Goal: Information Seeking & Learning: Learn about a topic

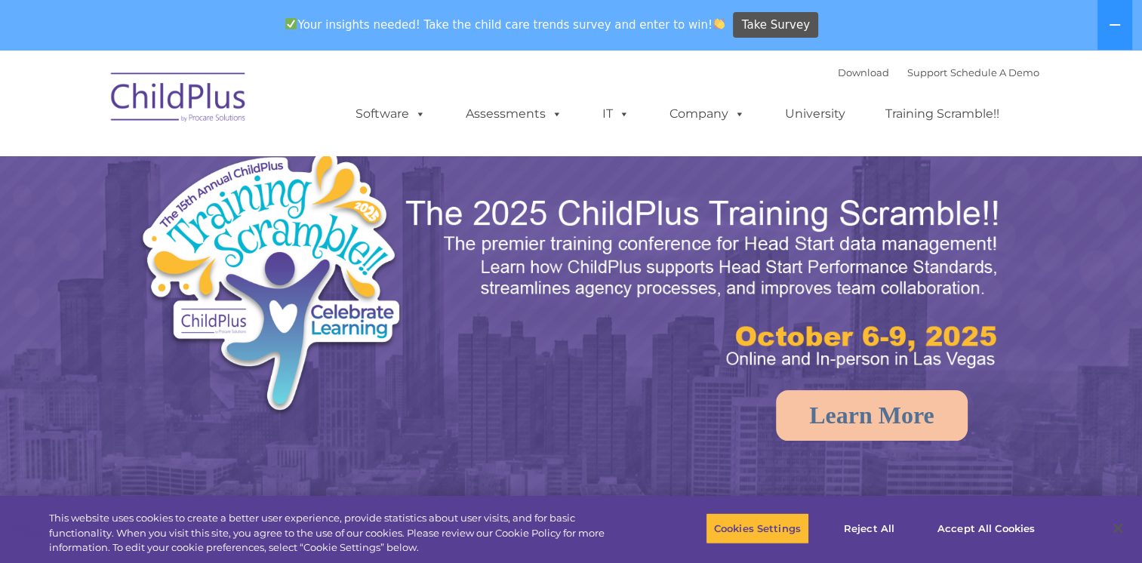
select select "MEDIUM"
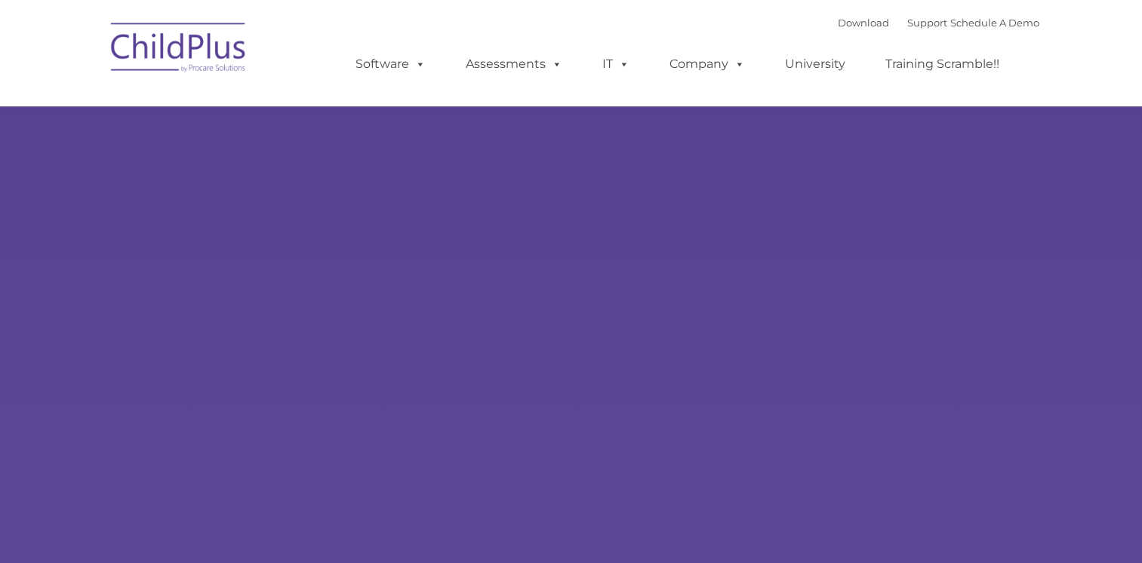
type input ""
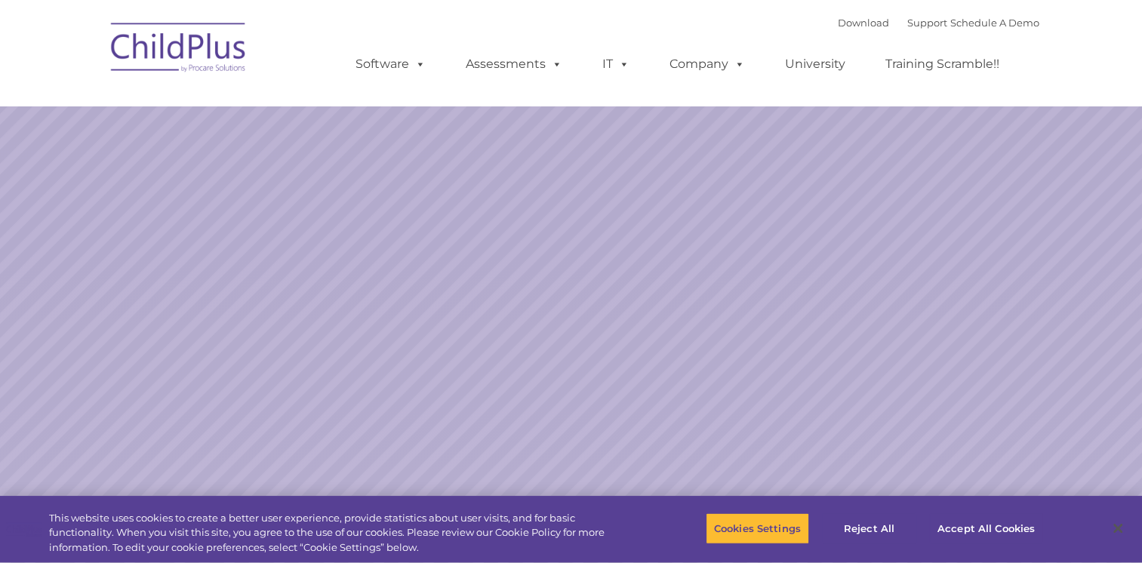
select select "MEDIUM"
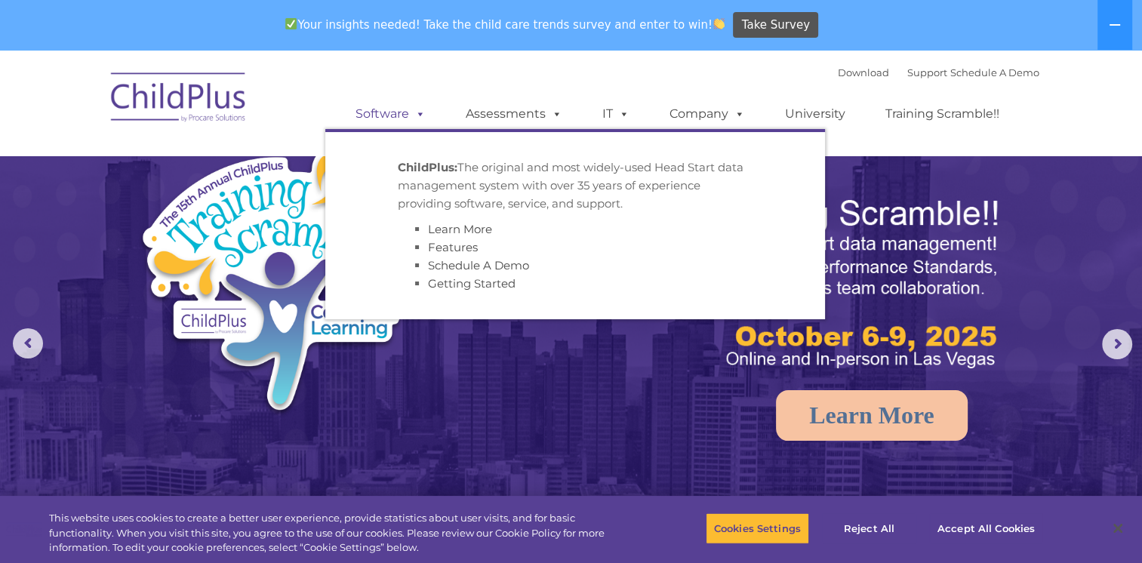
click at [396, 118] on link "Software" at bounding box center [391, 114] width 100 height 30
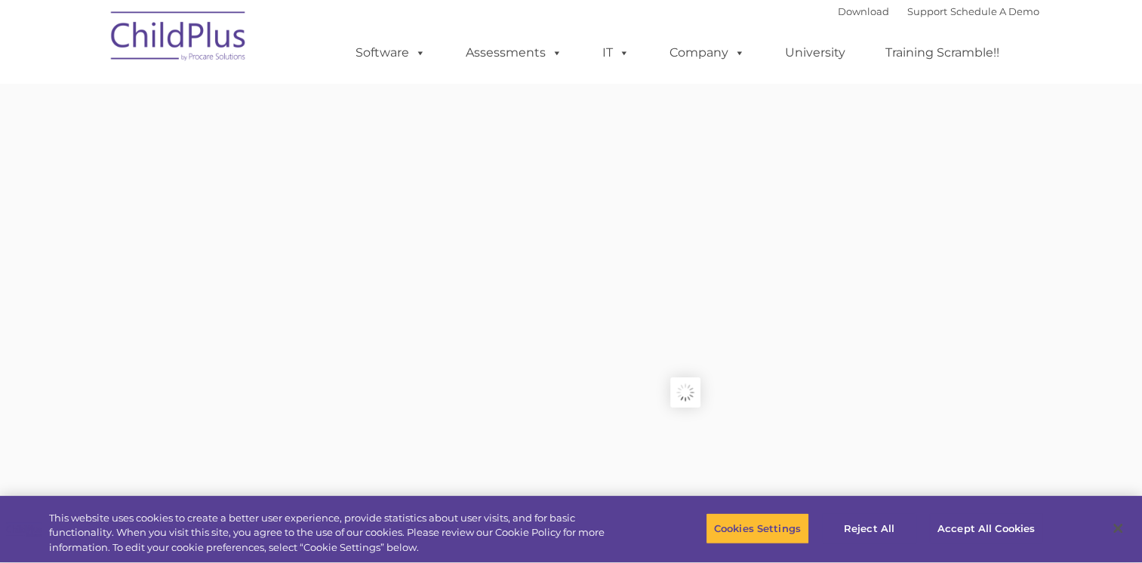
type input ""
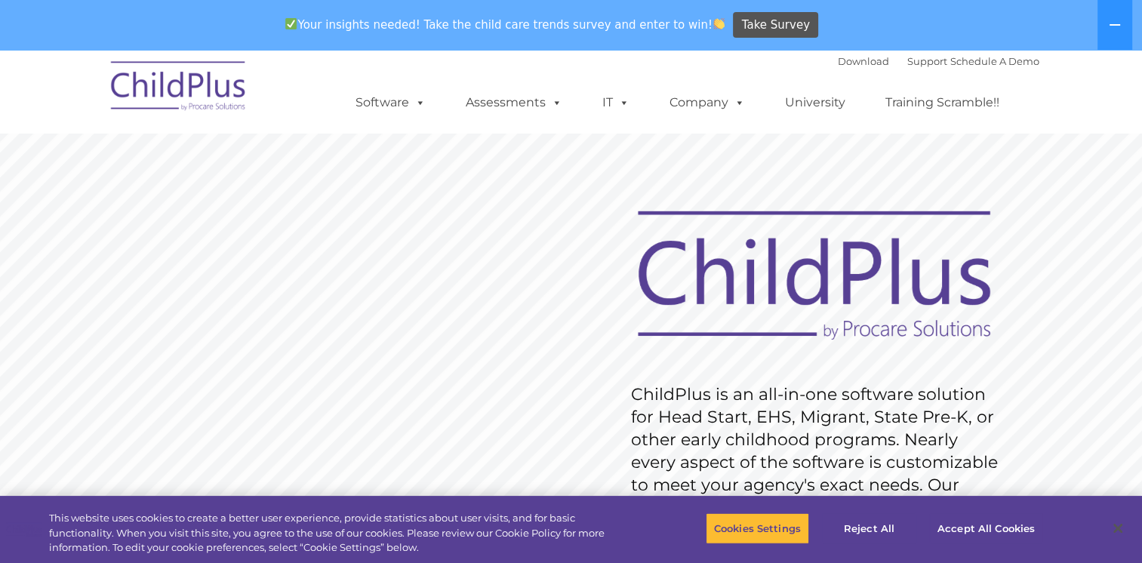
click at [118, 83] on img at bounding box center [178, 89] width 151 height 76
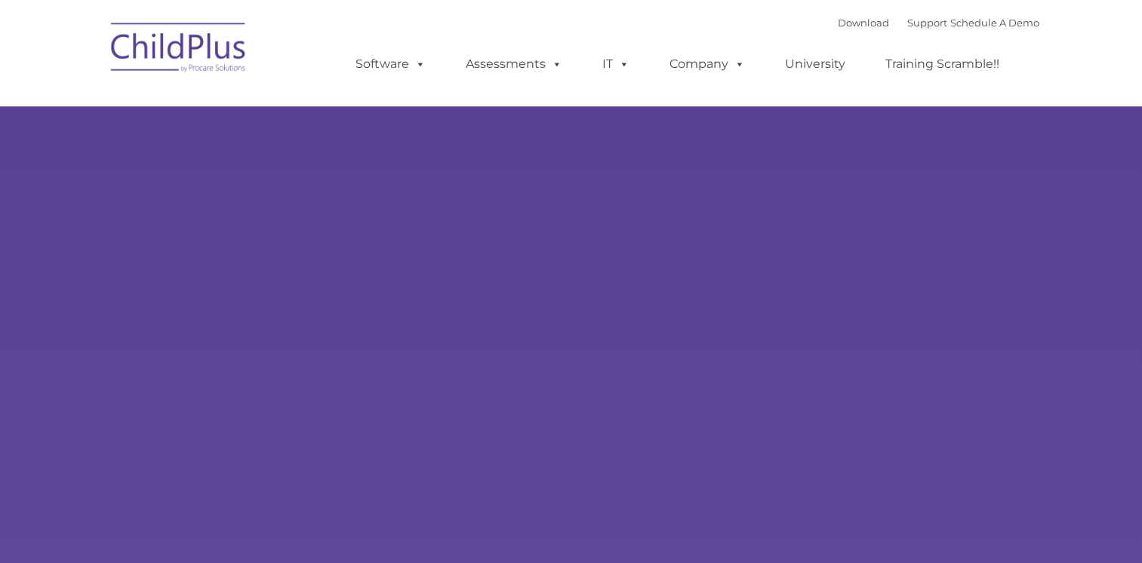
type input ""
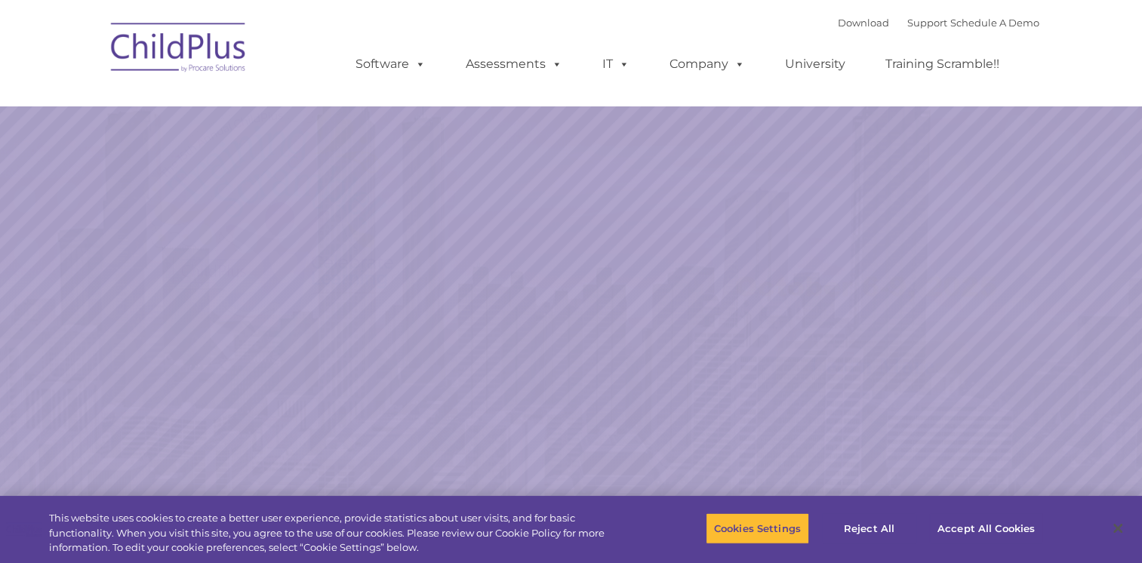
select select "MEDIUM"
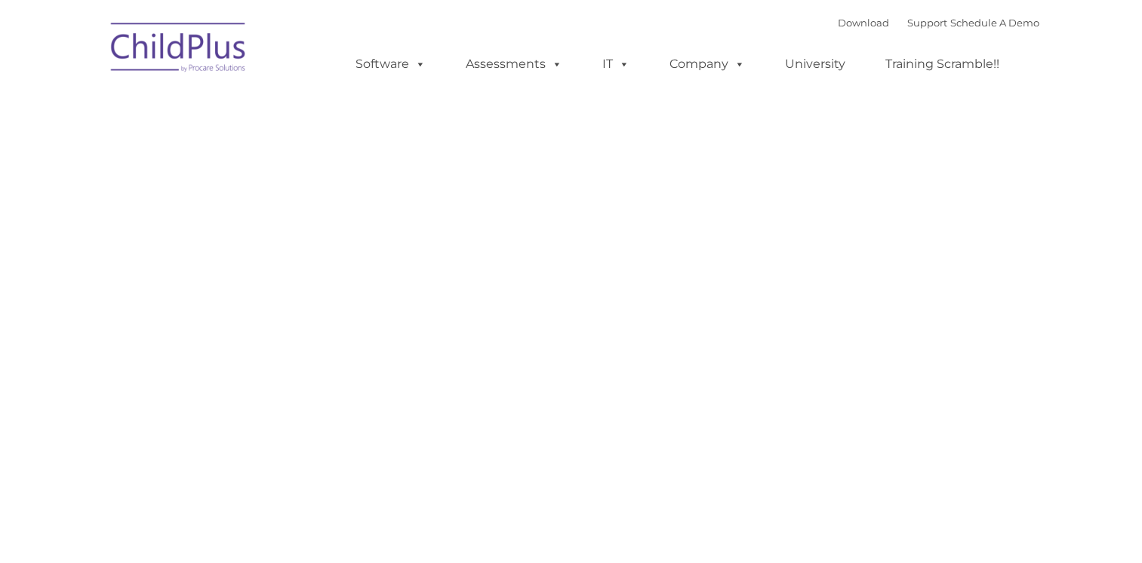
type input ""
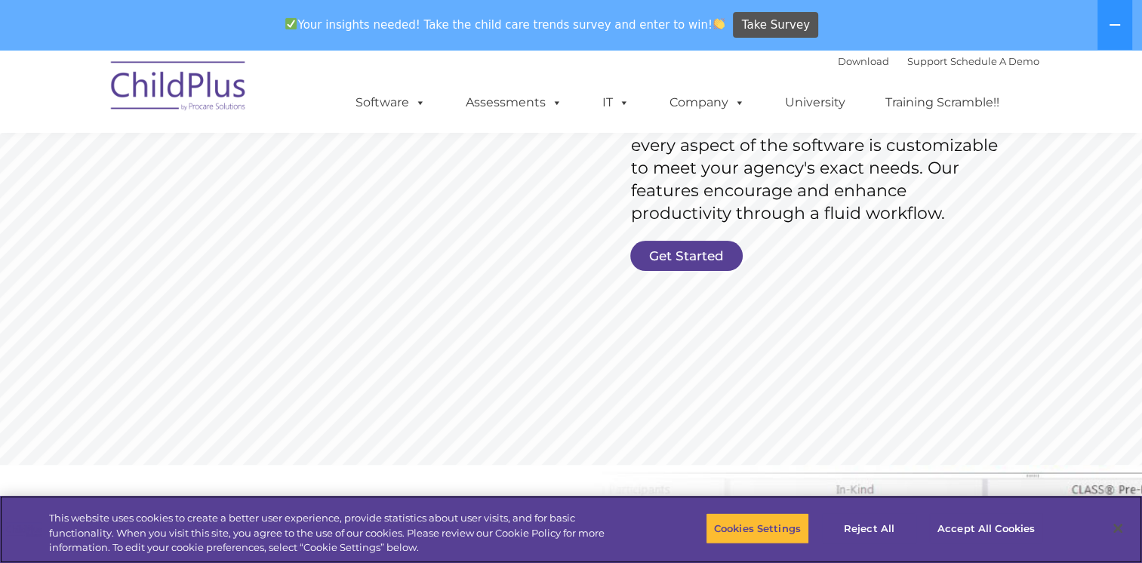
scroll to position [326, 0]
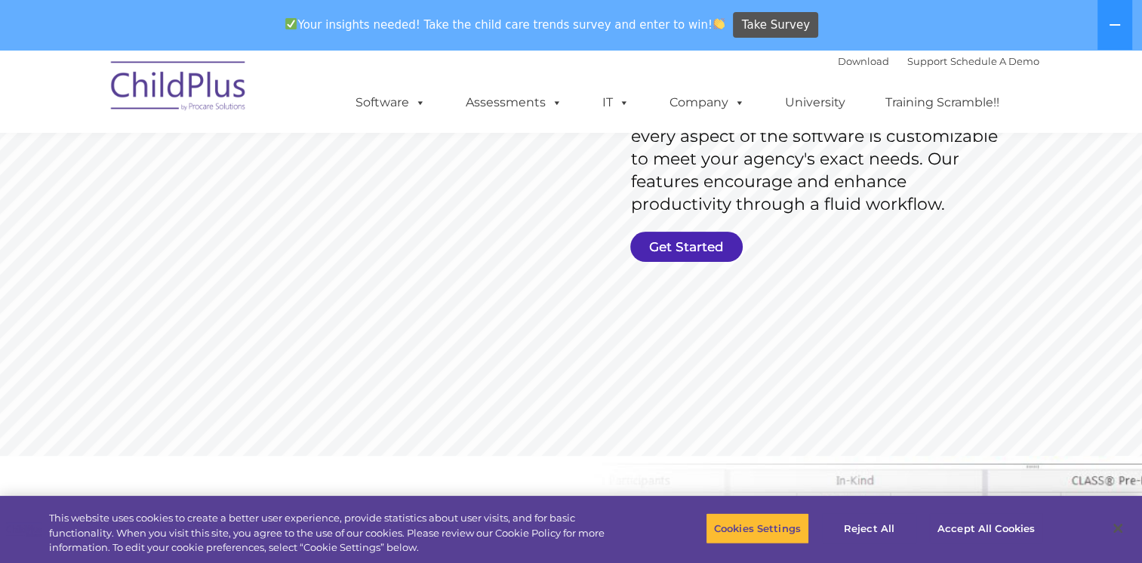
click at [708, 245] on link "Get Started" at bounding box center [687, 247] width 113 height 30
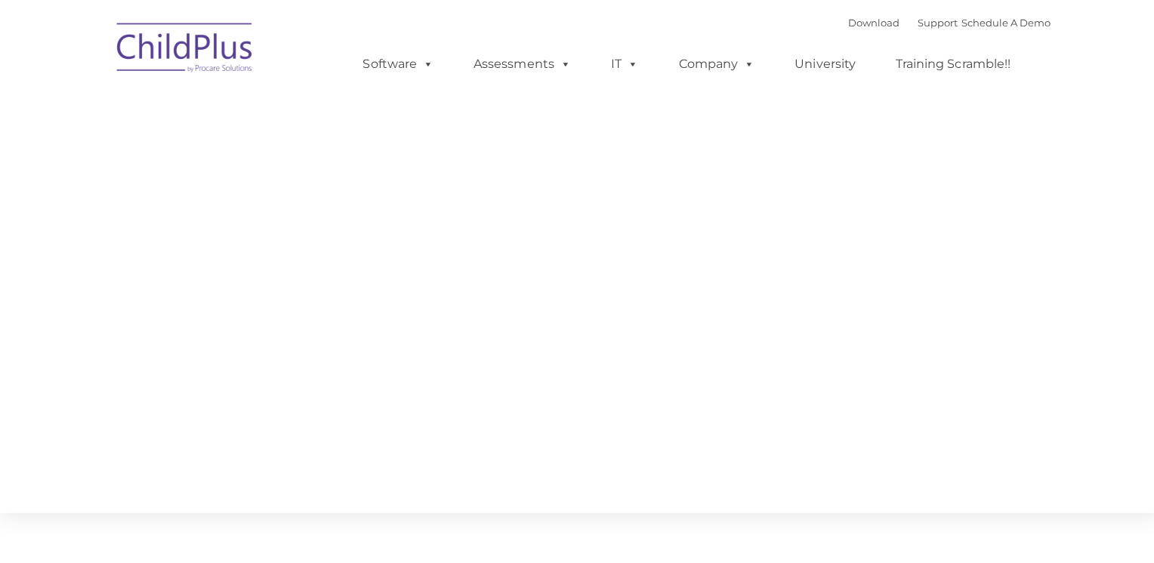
type input ""
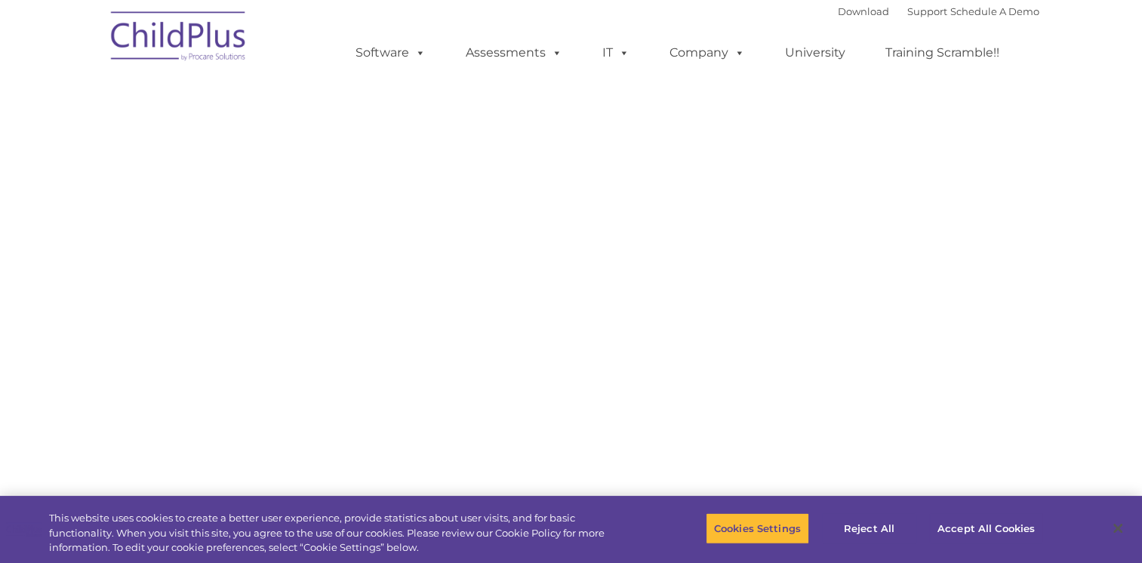
select select "MEDIUM"
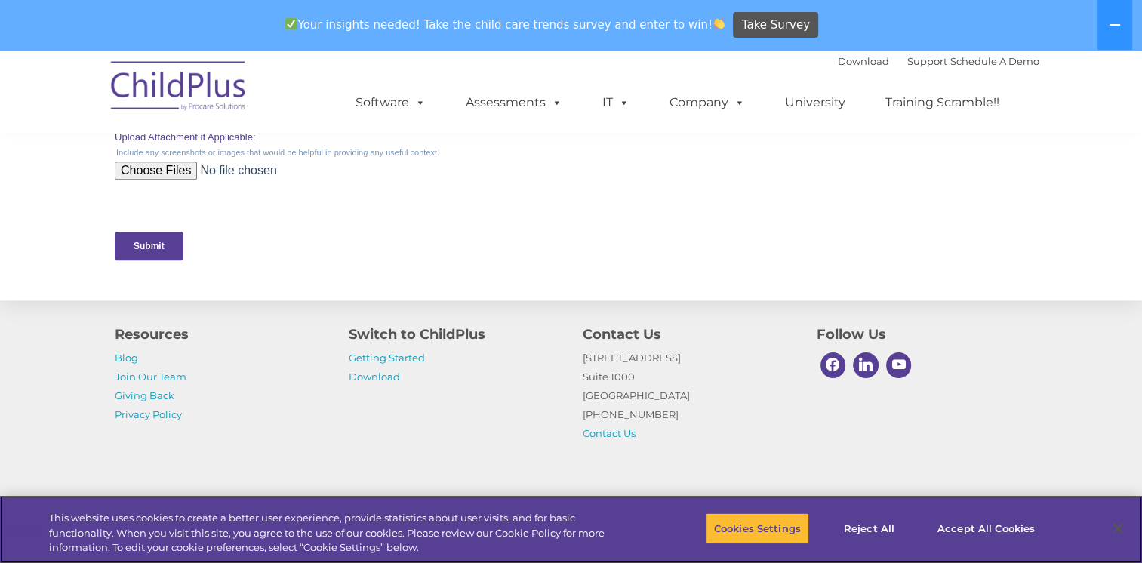
scroll to position [718, 0]
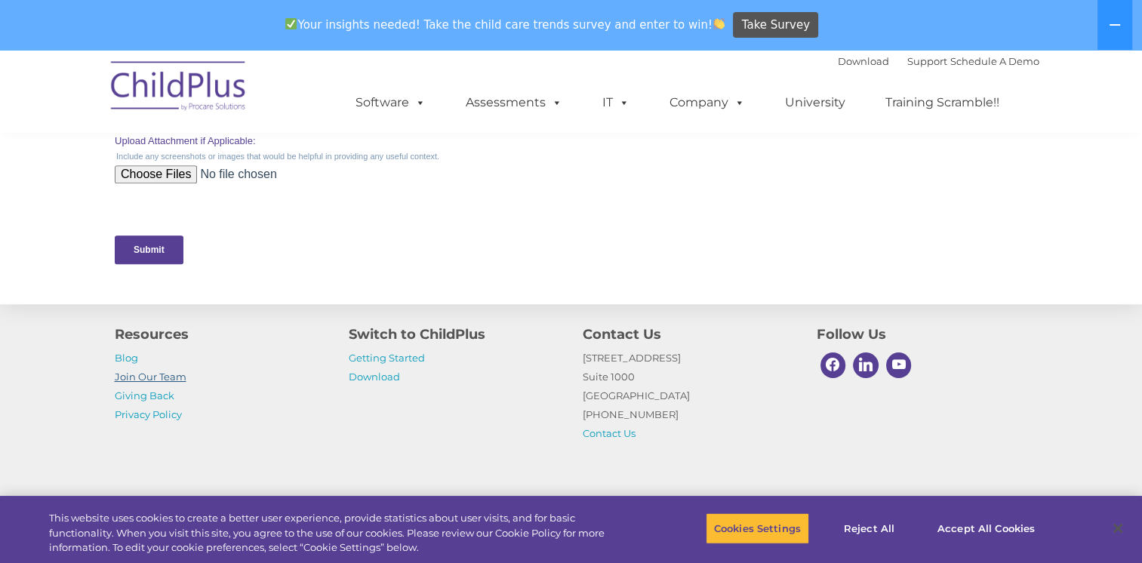
click at [165, 382] on link "Join Our Team" at bounding box center [151, 377] width 72 height 12
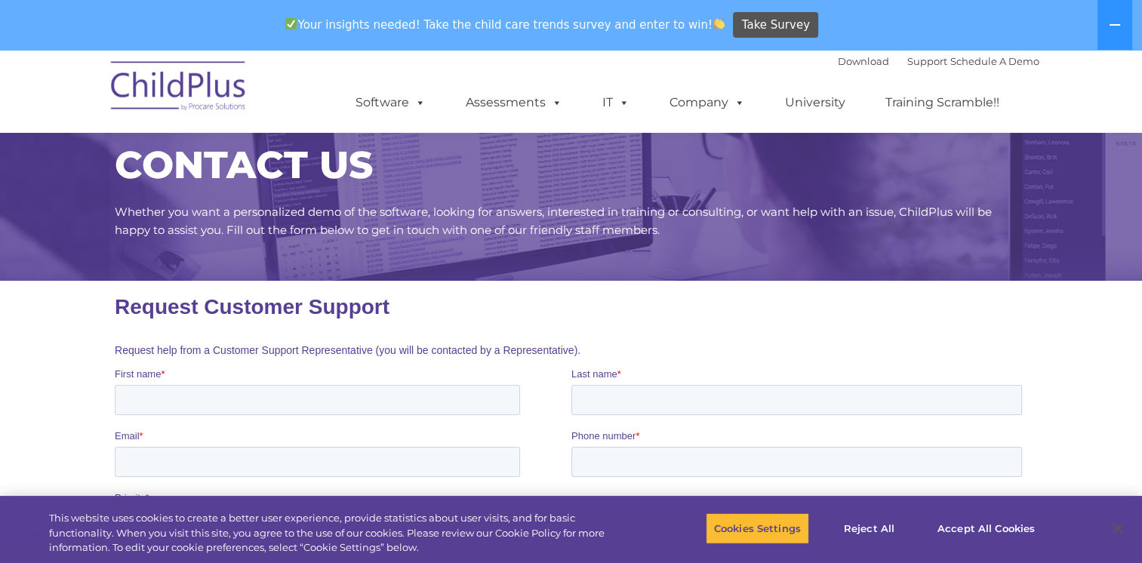
scroll to position [28, 0]
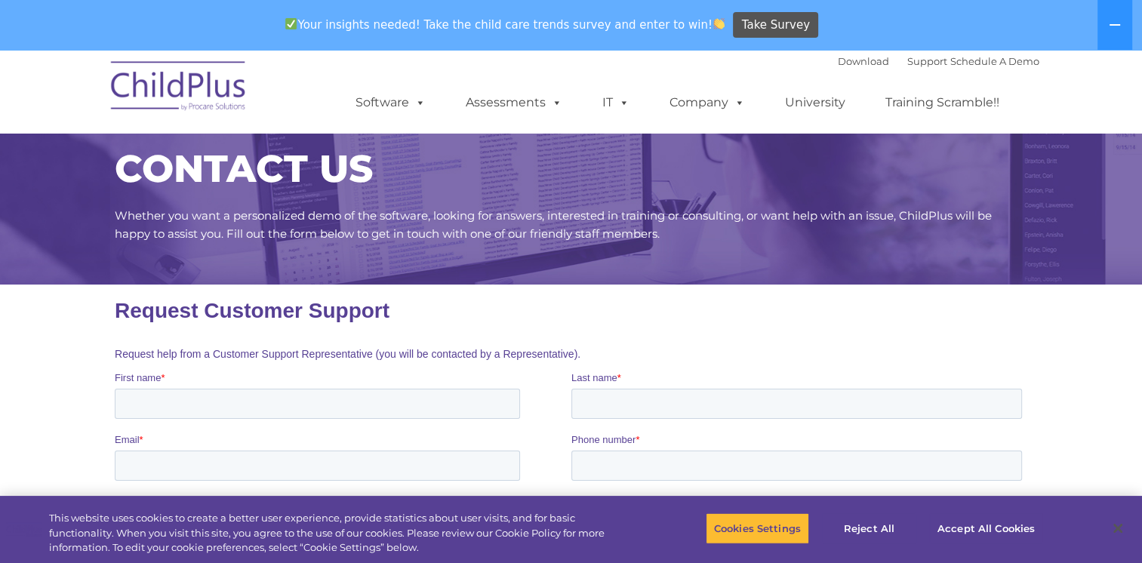
click at [210, 77] on img at bounding box center [178, 89] width 151 height 76
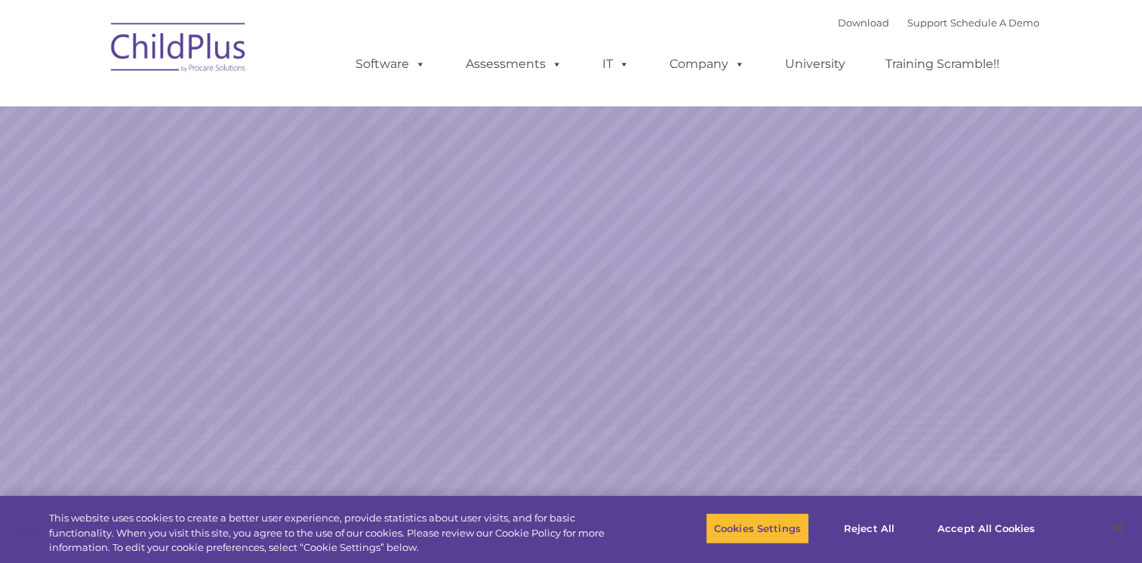
select select "MEDIUM"
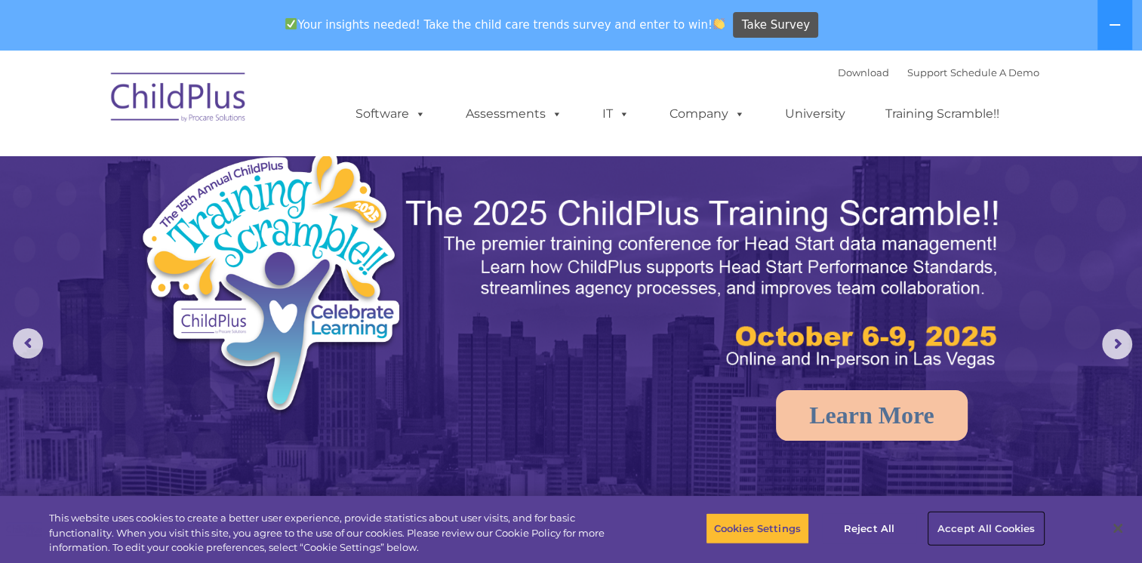
click at [991, 532] on button "Accept All Cookies" at bounding box center [987, 529] width 114 height 32
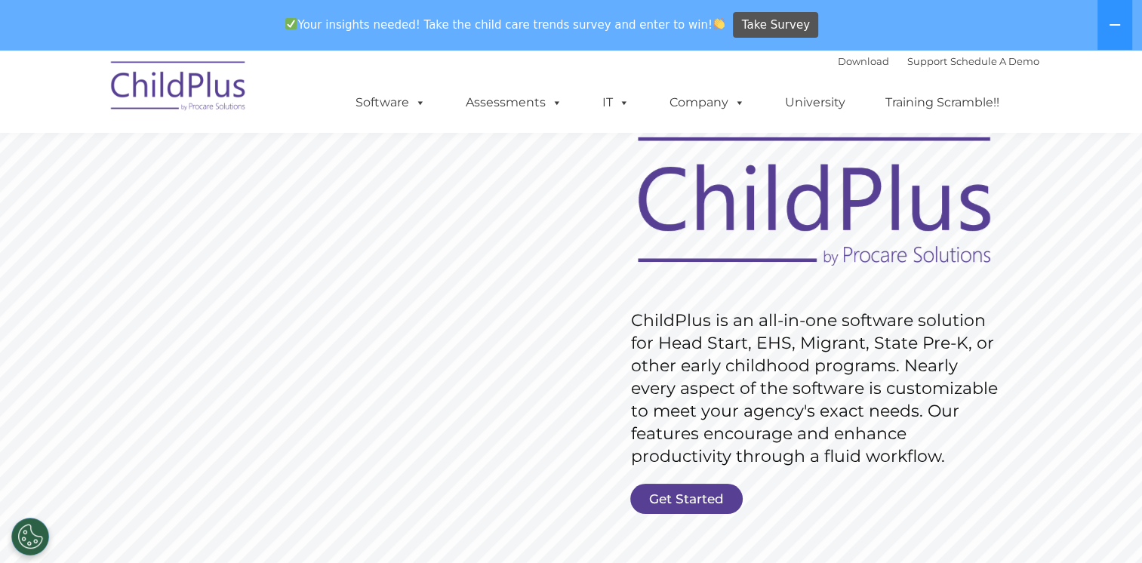
scroll to position [75, 0]
click at [231, 72] on img at bounding box center [178, 89] width 151 height 76
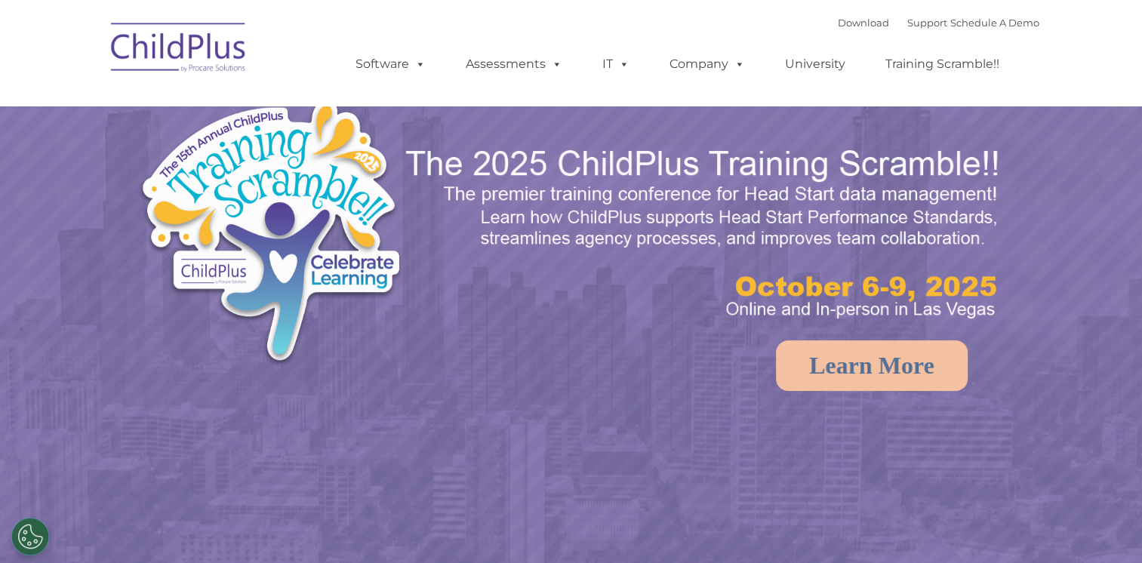
select select "MEDIUM"
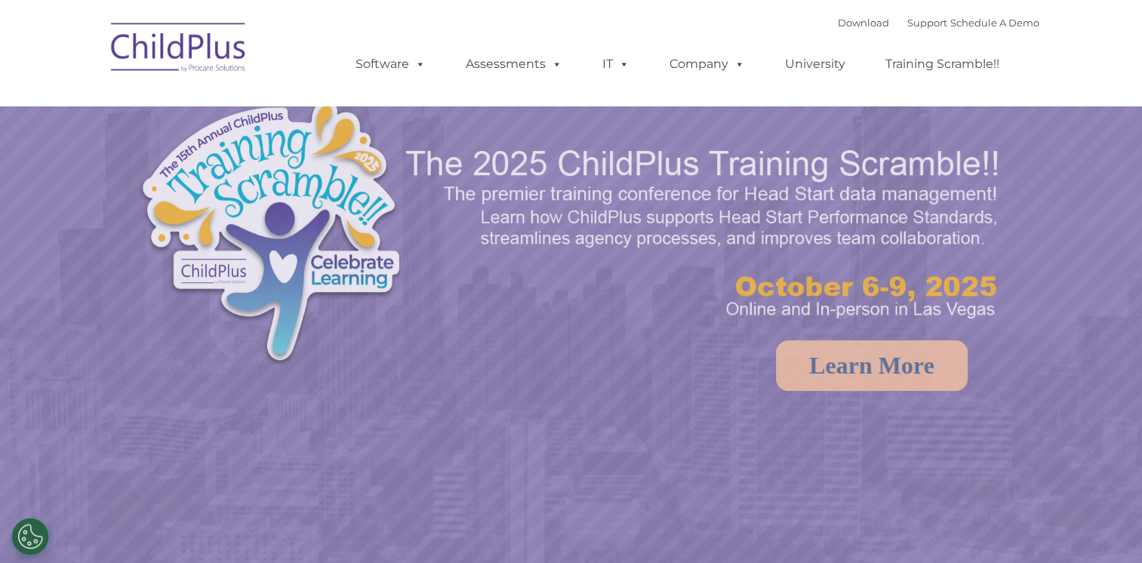
select select "MEDIUM"
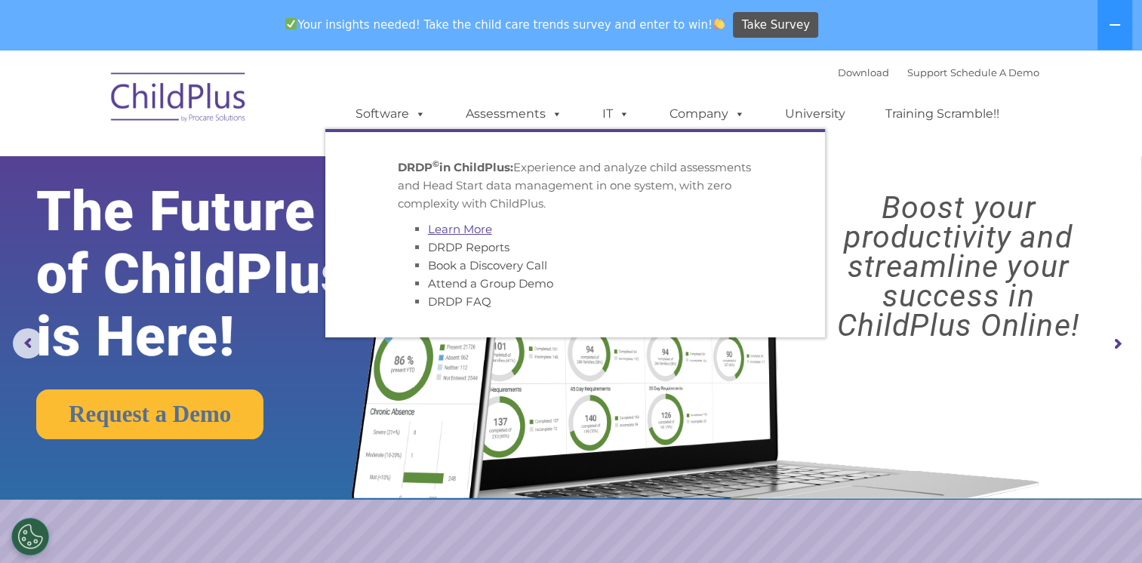
click at [476, 229] on link "Learn More" at bounding box center [460, 229] width 64 height 14
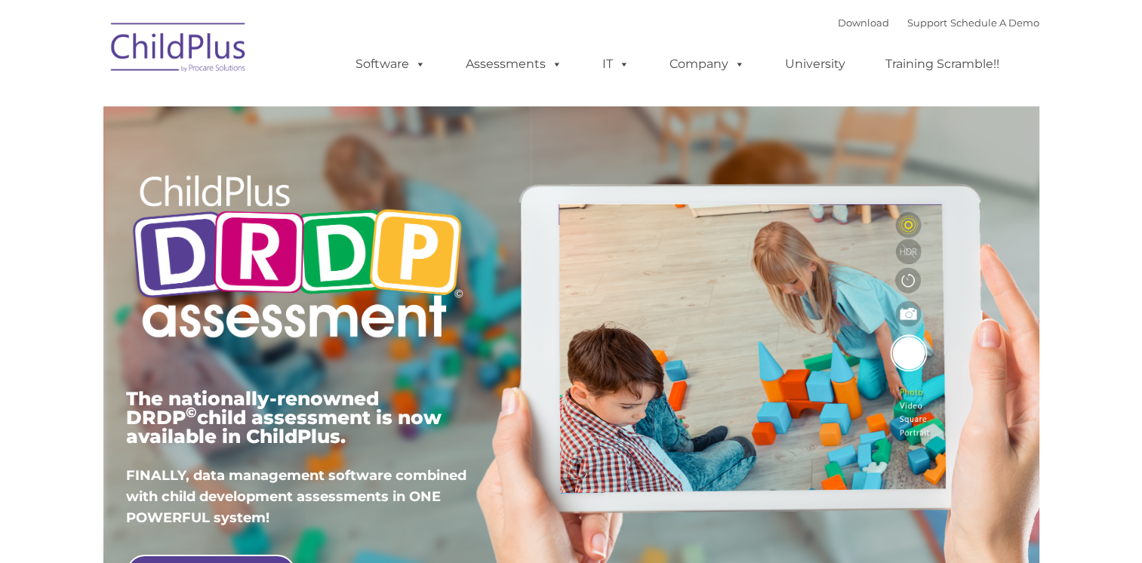
type input ""
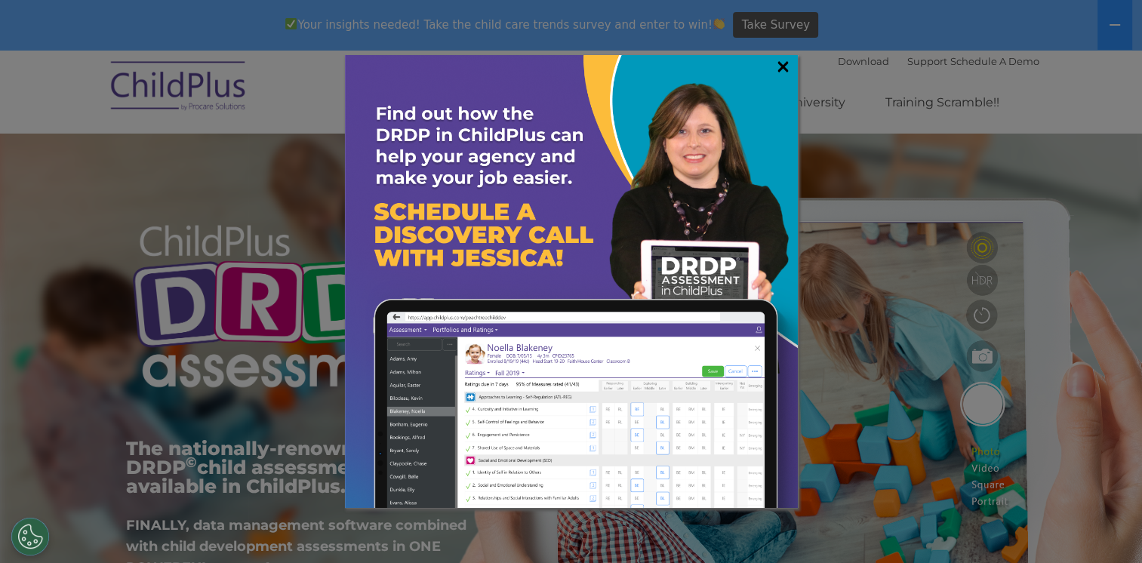
click at [779, 59] on link "×" at bounding box center [783, 66] width 17 height 15
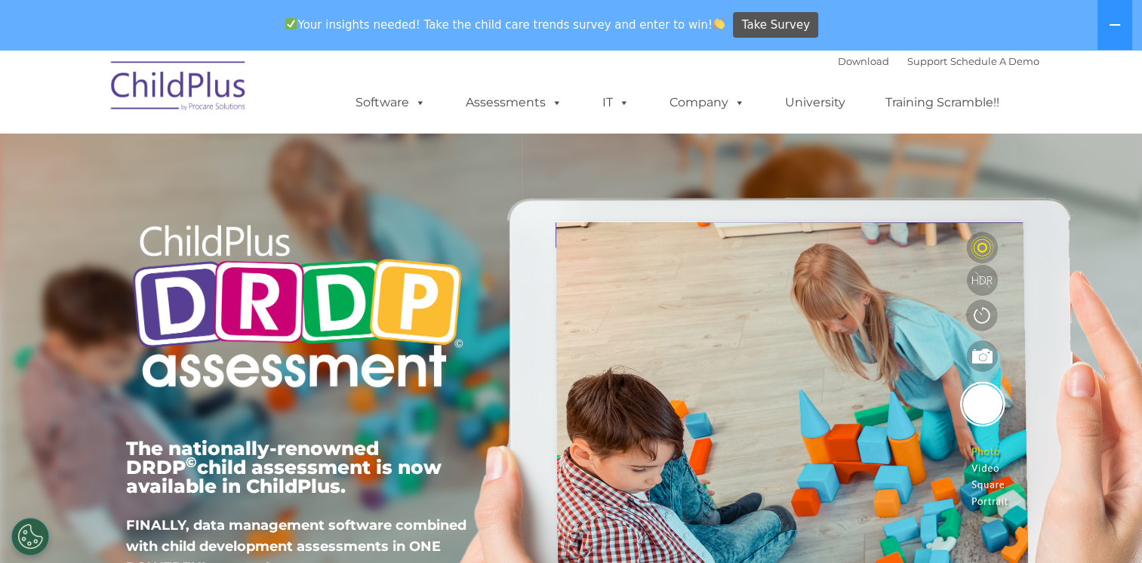
click at [523, 235] on div "The nationally-renowned DRDP © child assessment is now available in ChildPlus. …" at bounding box center [572, 399] width 914 height 540
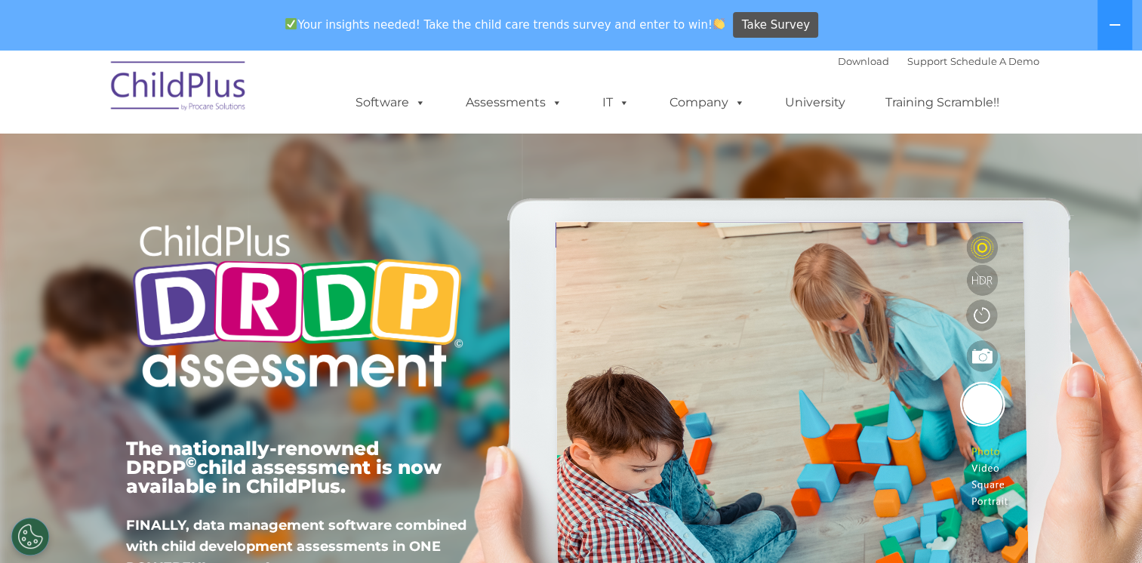
click at [523, 235] on div "The nationally-renowned DRDP © child assessment is now available in ChildPlus. …" at bounding box center [572, 399] width 914 height 540
